Goal: Information Seeking & Learning: Learn about a topic

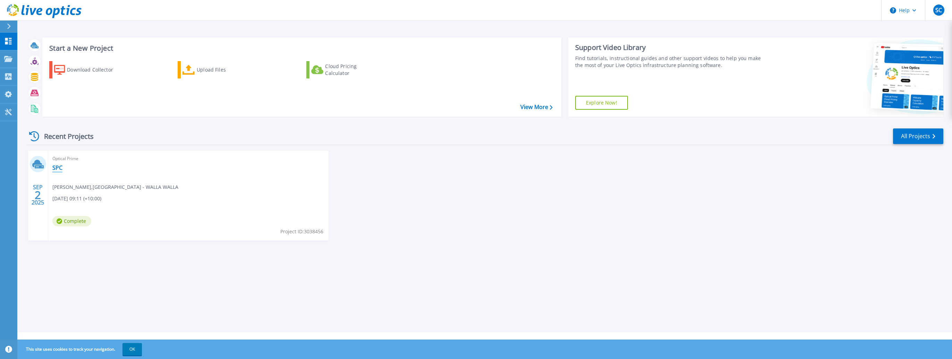
click at [59, 165] on link "SPC" at bounding box center [57, 167] width 10 height 7
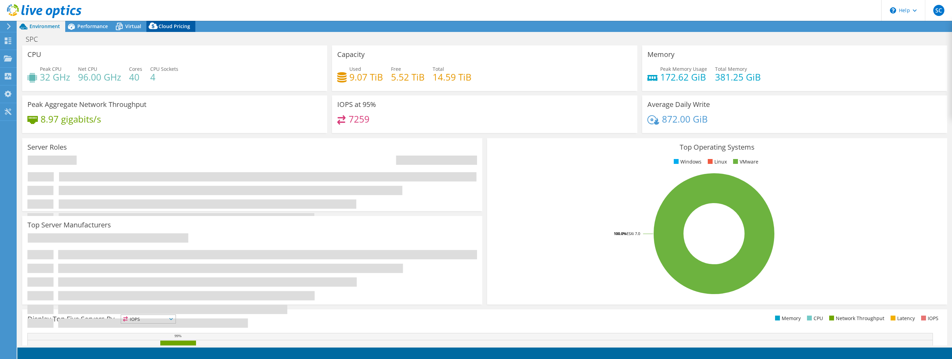
select select "Australia"
select select "AUD"
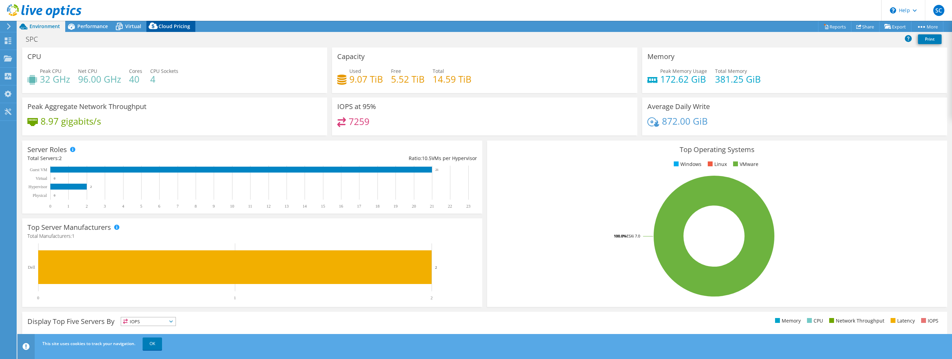
click at [171, 25] on span "Cloud Pricing" at bounding box center [175, 26] width 32 height 7
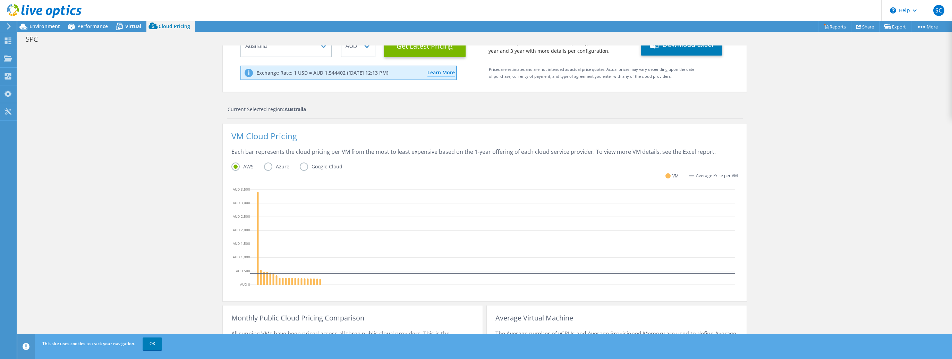
scroll to position [172, 0]
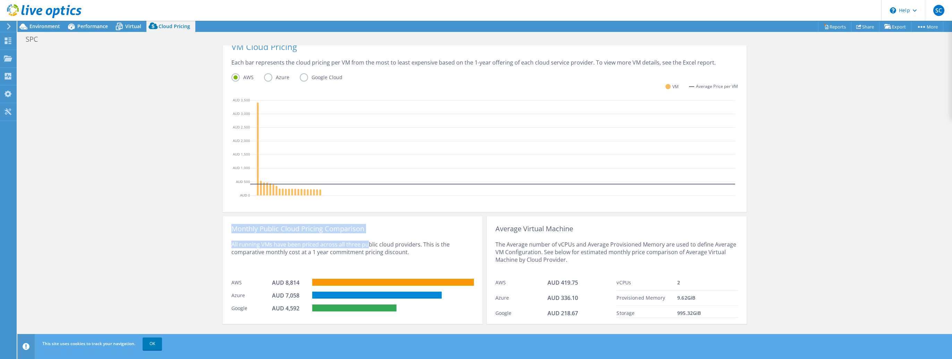
drag, startPoint x: 228, startPoint y: 225, endPoint x: 362, endPoint y: 231, distance: 134.1
click at [362, 231] on div "Monthly Public Cloud Pricing Comparison All running VMs have been priced across…" at bounding box center [353, 270] width 260 height 108
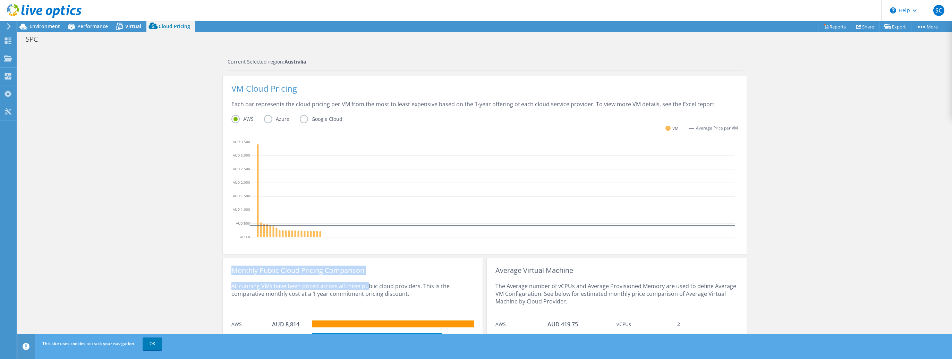
scroll to position [103, 0]
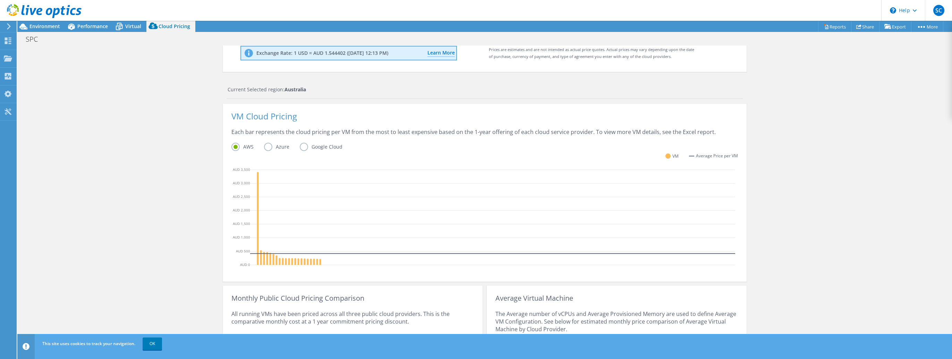
click at [268, 147] on label "Azure" at bounding box center [282, 147] width 36 height 8
click at [0, 0] on input "Azure" at bounding box center [0, 0] width 0 height 0
click at [257, 205] on icon at bounding box center [258, 232] width 2 height 65
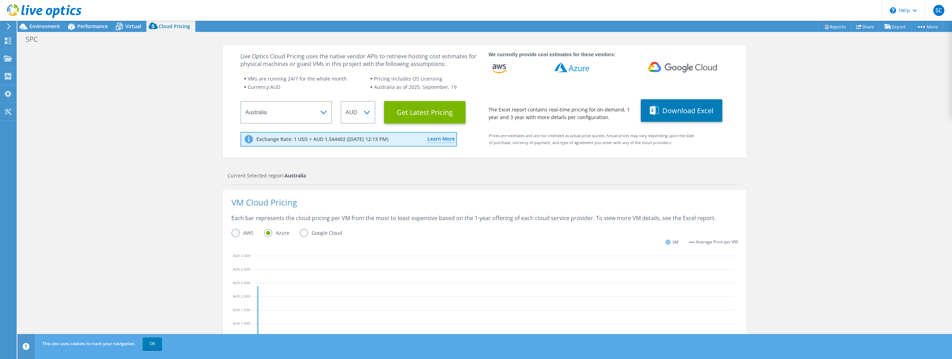
scroll to position [0, 0]
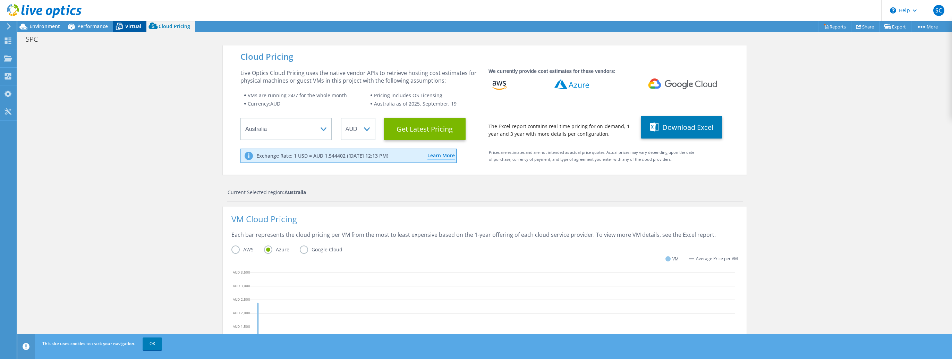
click at [133, 28] on span "Virtual" at bounding box center [133, 26] width 16 height 7
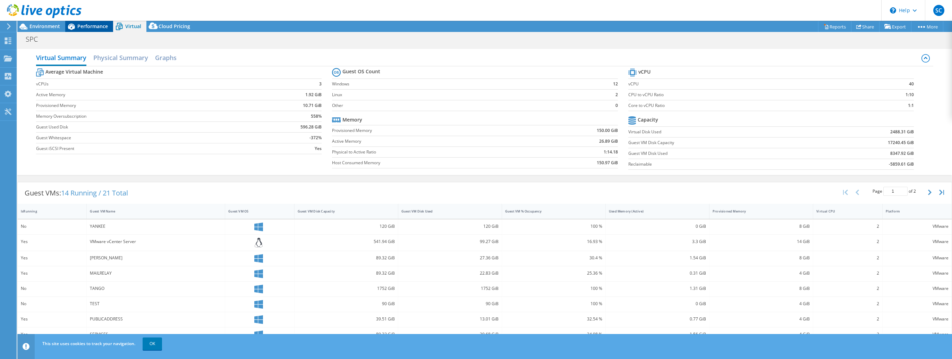
click at [92, 31] on div "Performance" at bounding box center [89, 26] width 48 height 11
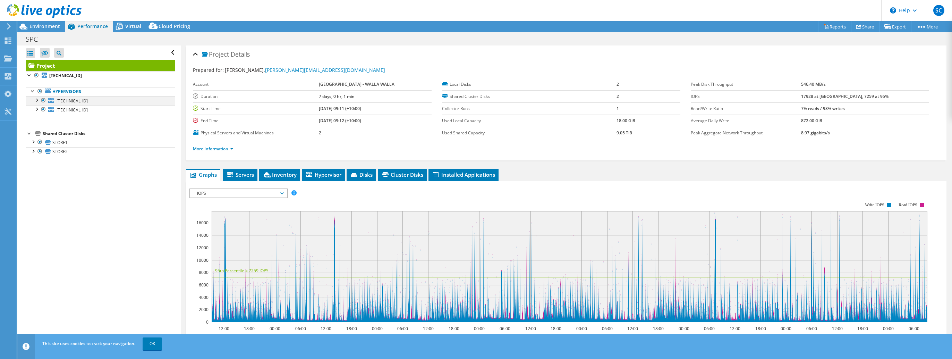
click at [37, 100] on div at bounding box center [36, 99] width 7 height 7
click at [35, 29] on div "Environment" at bounding box center [41, 26] width 48 height 11
